Goal: Task Accomplishment & Management: Manage account settings

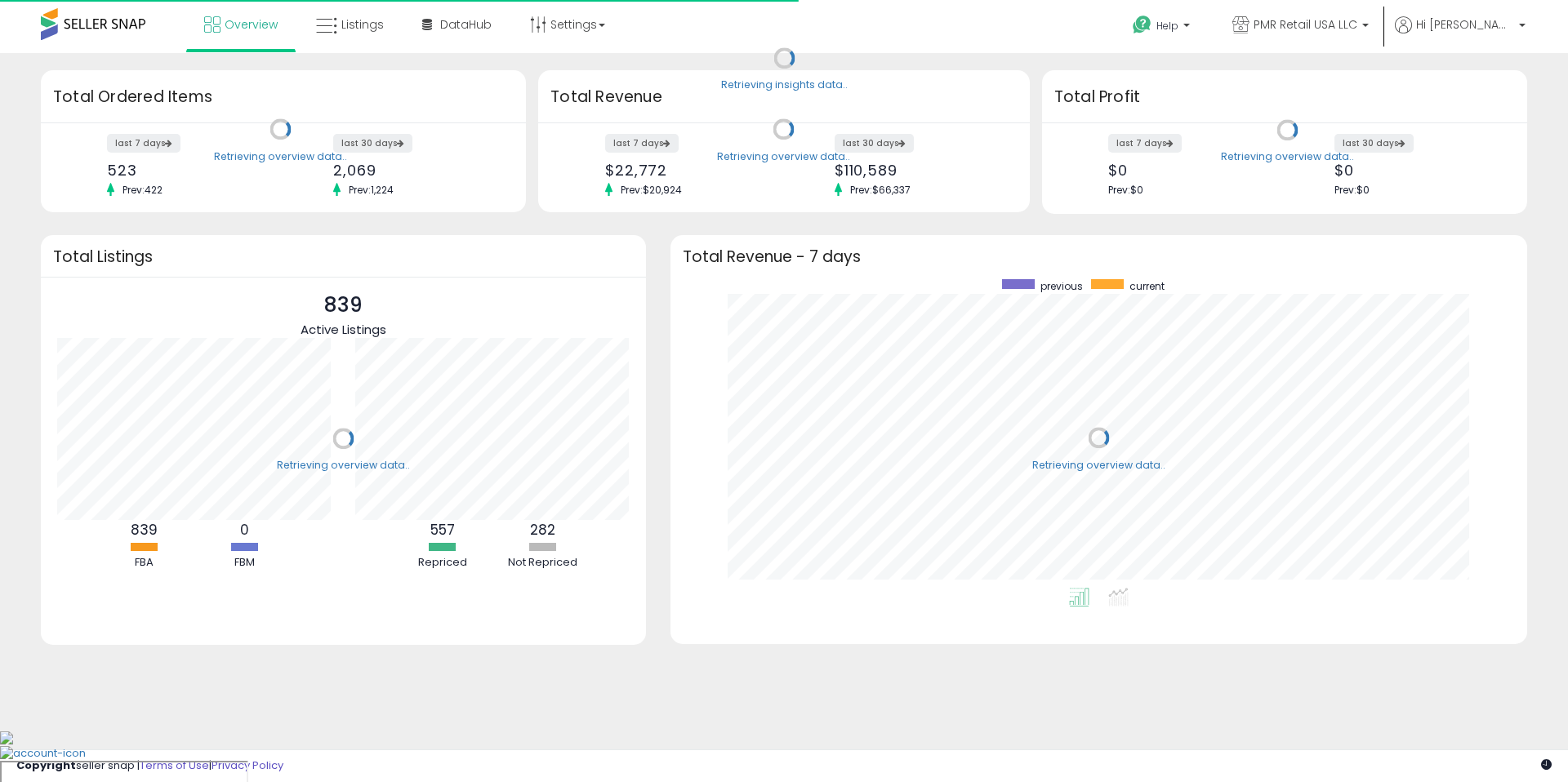
scroll to position [163, 299]
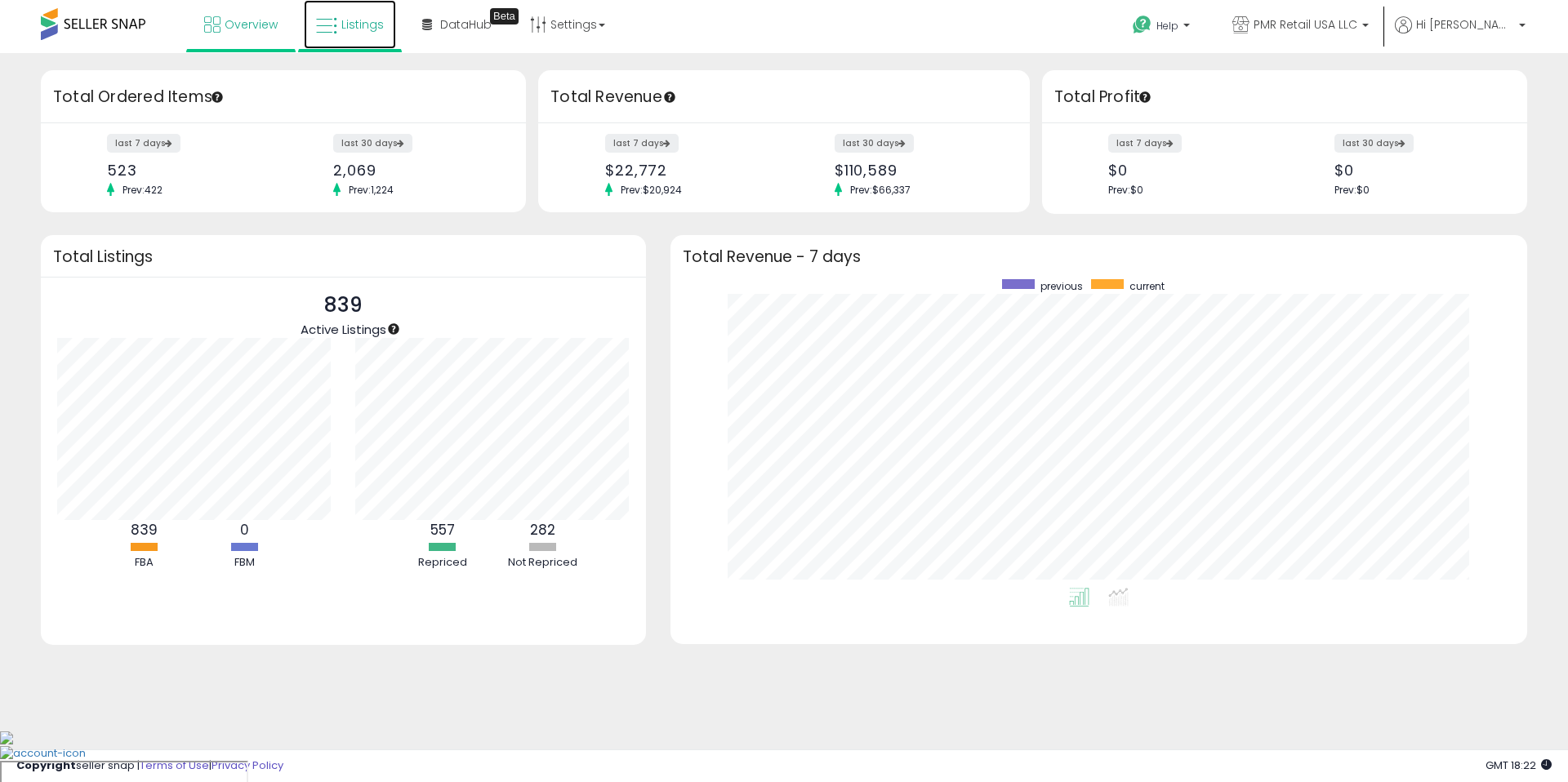
click at [339, 23] on link "Listings" at bounding box center [350, 24] width 92 height 49
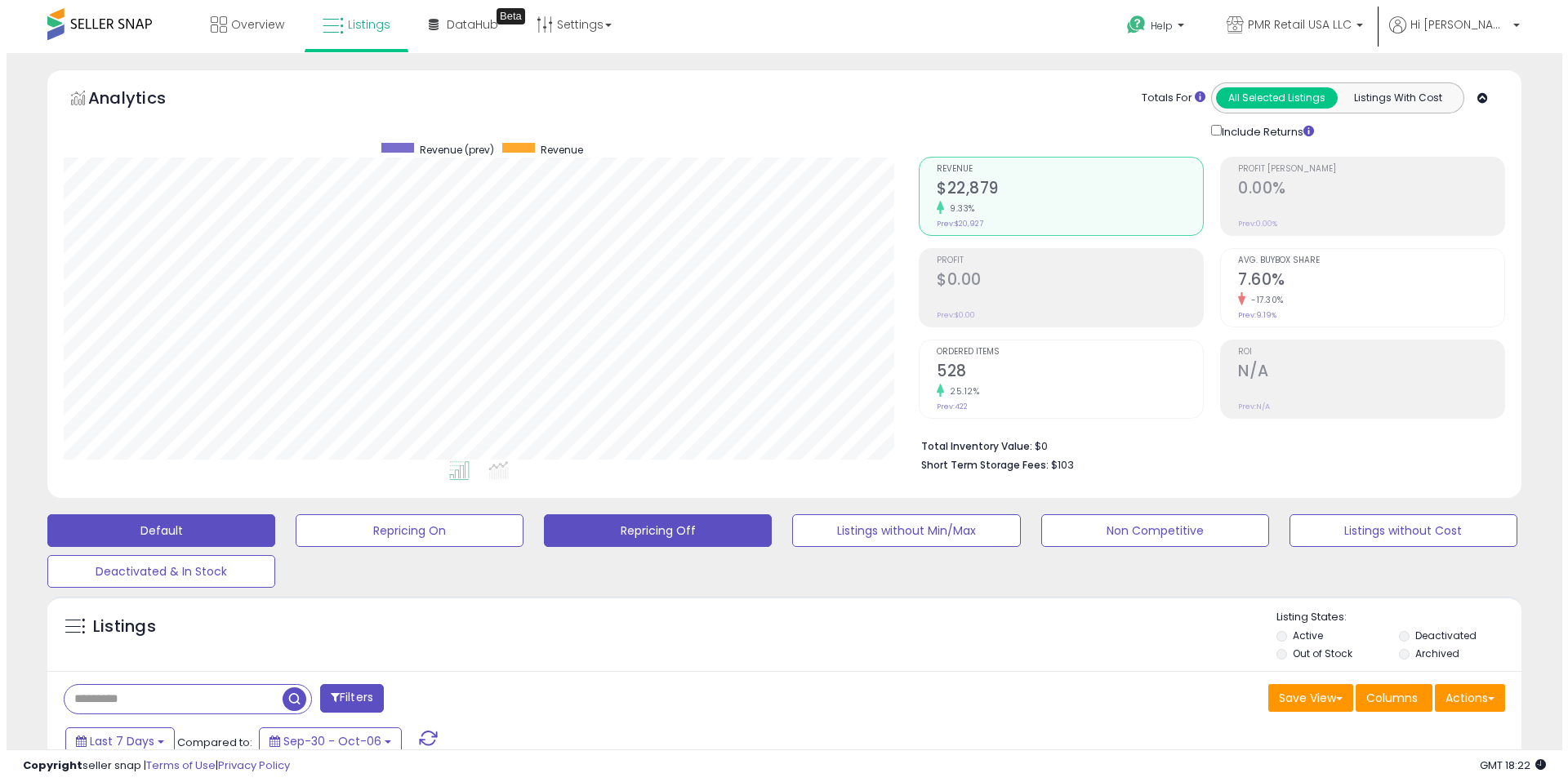
scroll to position [335, 855]
click at [691, 537] on button "Repricing Off" at bounding box center [651, 531] width 228 height 33
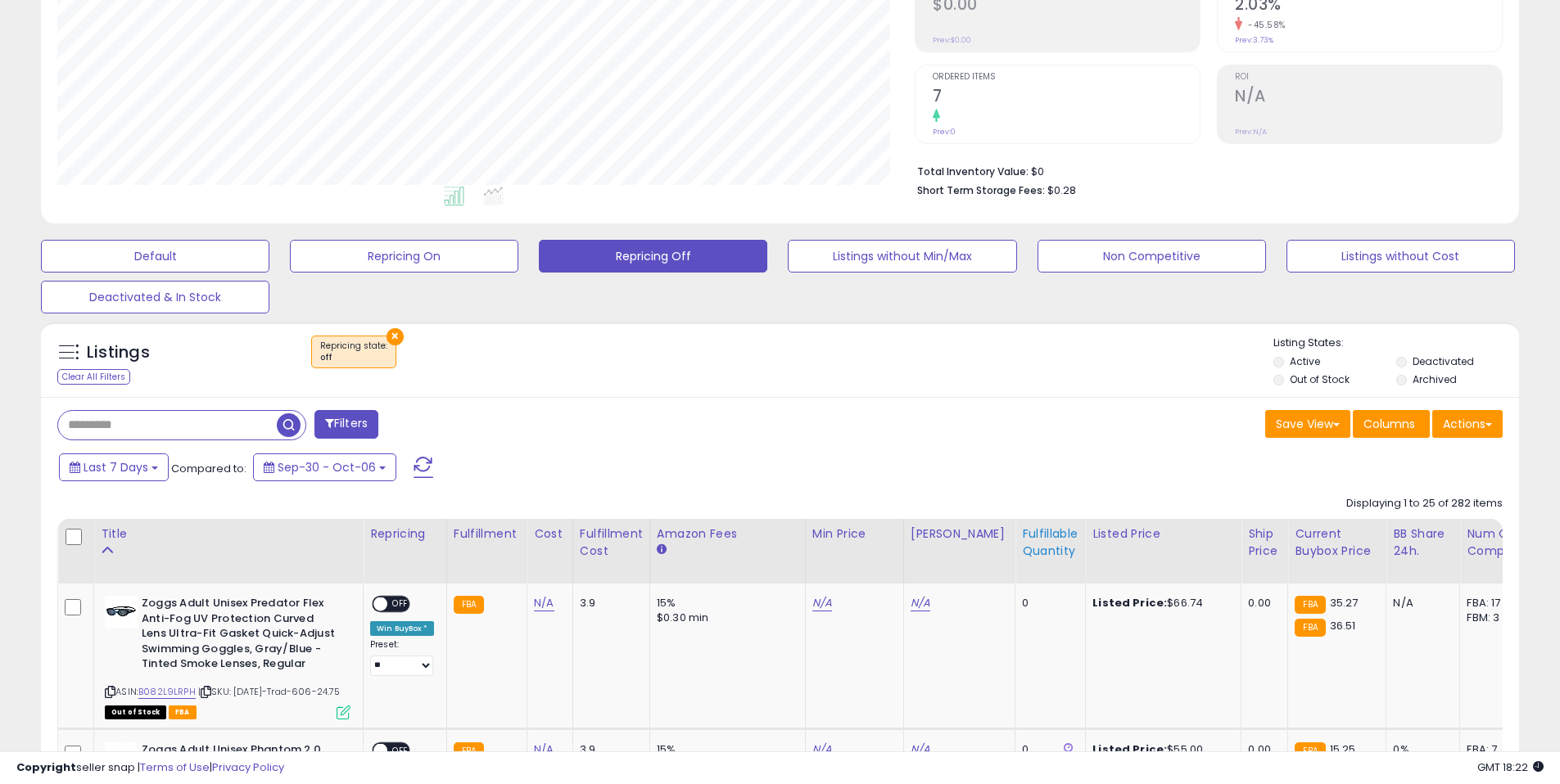
click at [1022, 547] on div "Fulfillable Quantity" at bounding box center [1050, 542] width 57 height 35
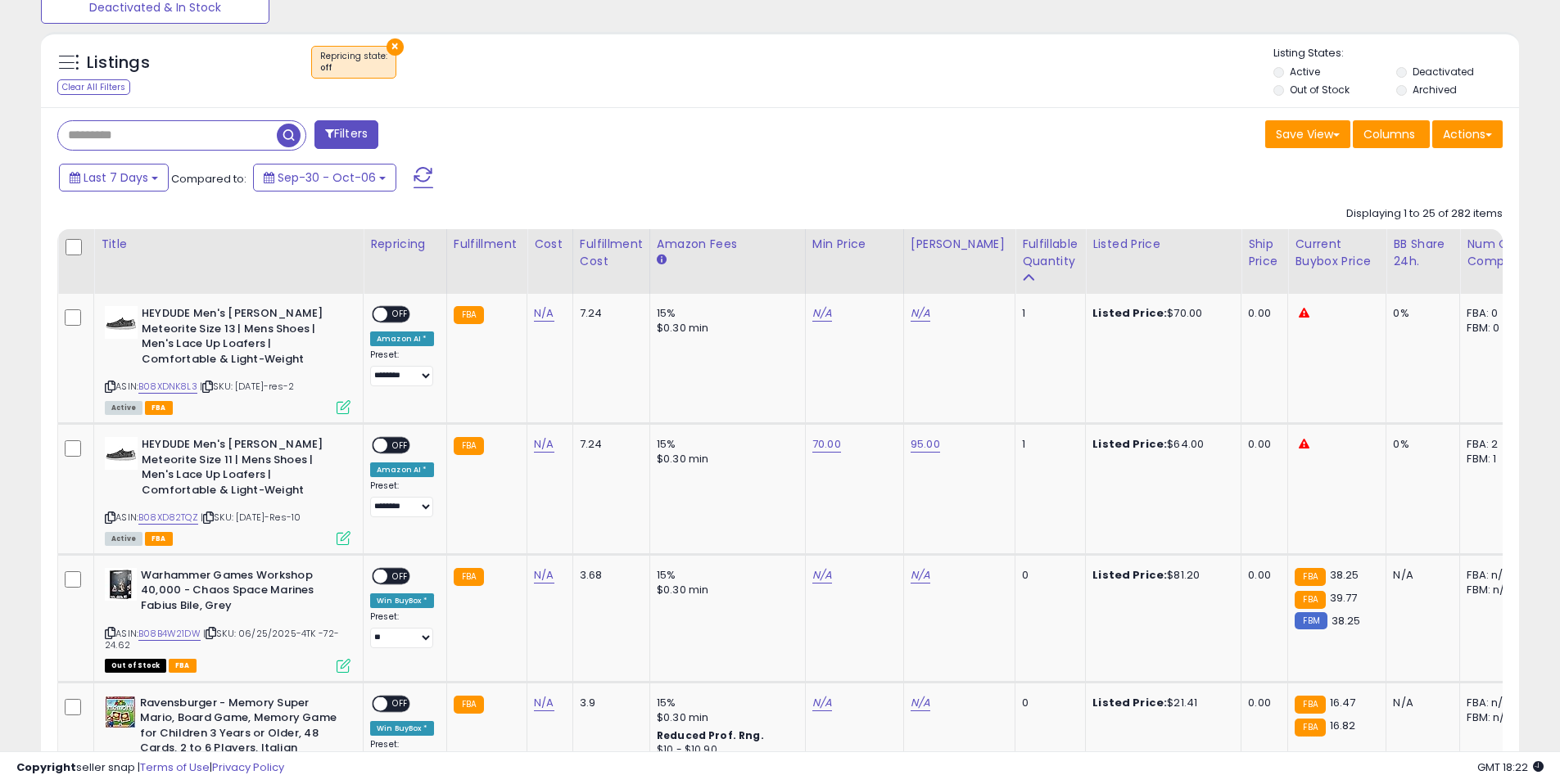
scroll to position [570, 0]
